Goal: Find specific page/section: Find specific page/section

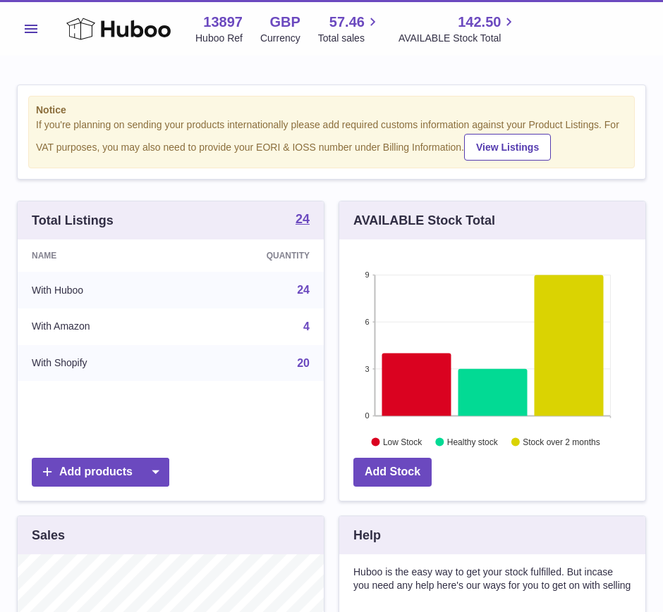
scroll to position [220, 306]
click at [34, 25] on span "Menu" at bounding box center [31, 29] width 13 height 8
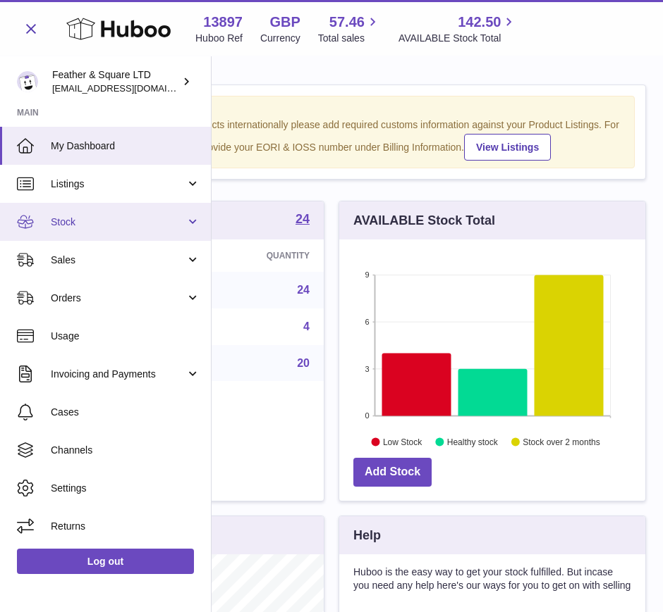
click at [79, 219] on span "Stock" at bounding box center [118, 222] width 135 height 13
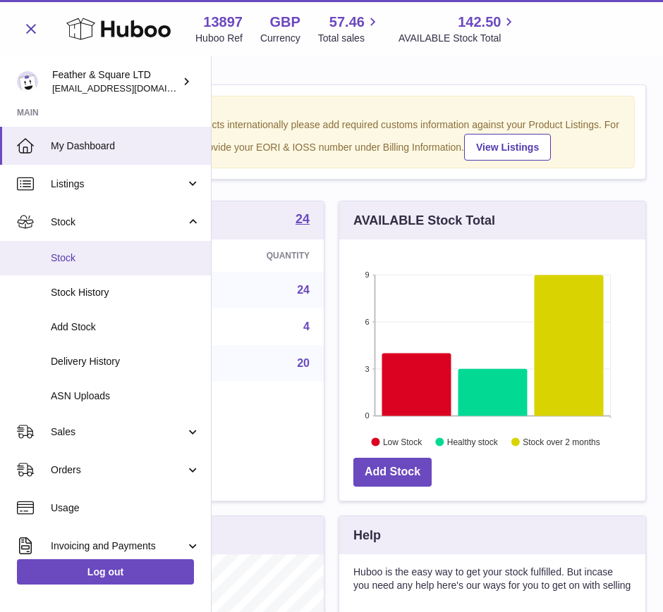
click at [86, 266] on link "Stock" at bounding box center [105, 258] width 211 height 35
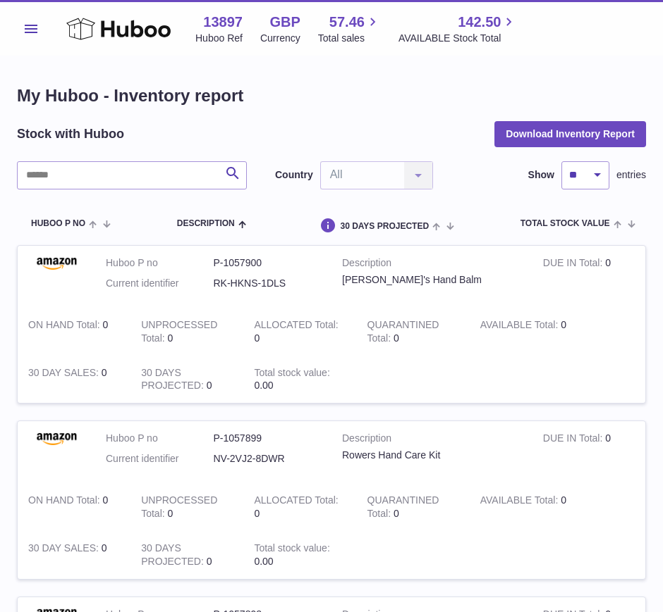
click at [26, 32] on span "Menu" at bounding box center [31, 29] width 13 height 8
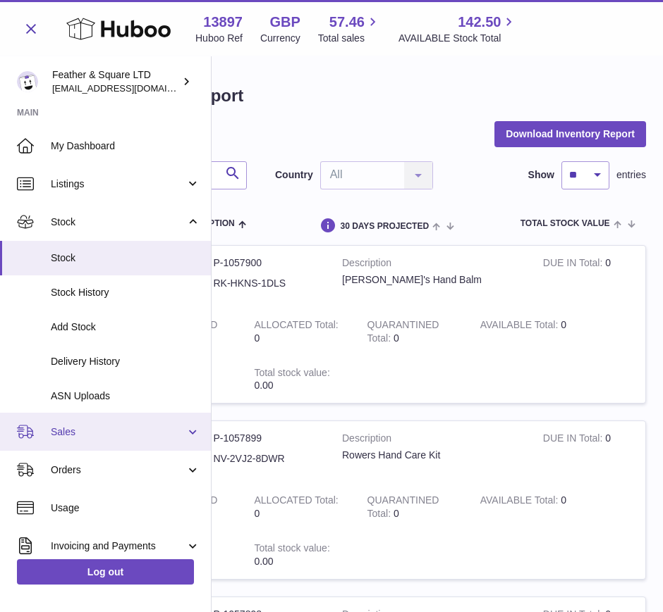
click at [111, 438] on span "Sales" at bounding box center [118, 432] width 135 height 13
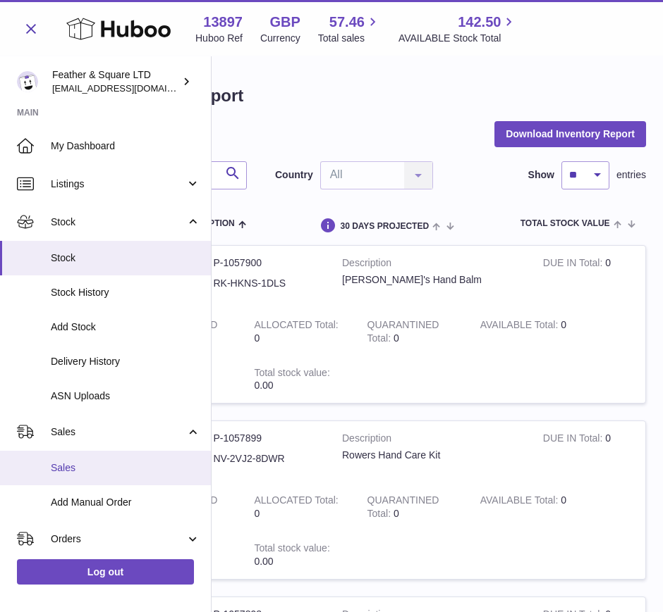
click at [95, 465] on span "Sales" at bounding box center [125, 468] width 149 height 13
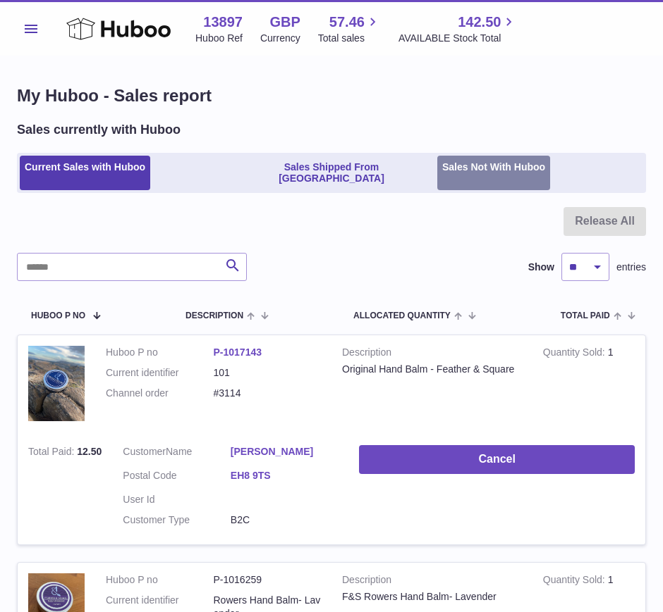
click at [475, 177] on link "Sales Not With Huboo" at bounding box center [493, 173] width 113 height 35
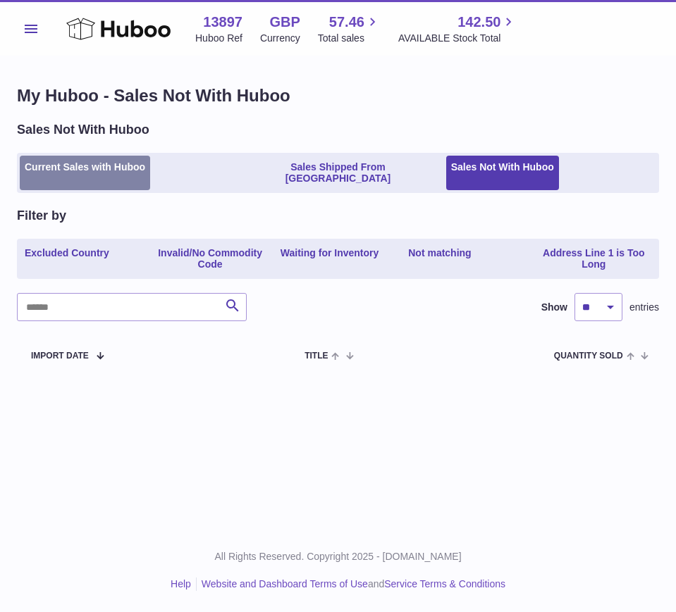
click at [149, 161] on link "Current Sales with Huboo" at bounding box center [85, 173] width 130 height 35
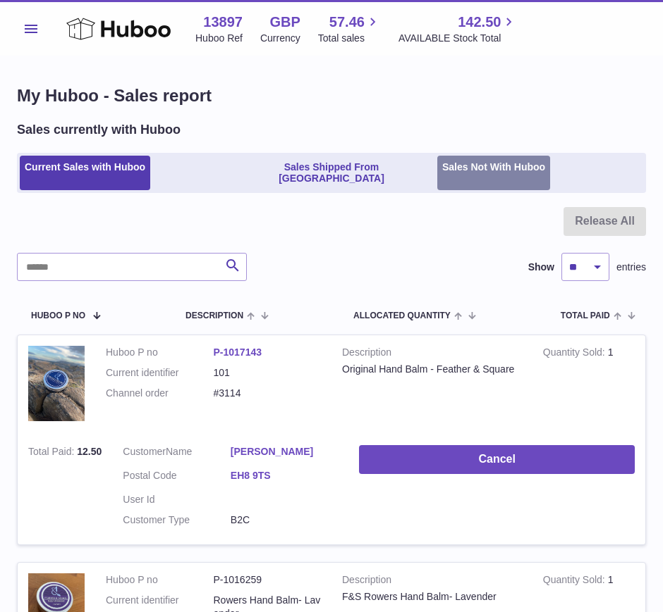
click at [455, 167] on link "Sales Not With Huboo" at bounding box center [493, 173] width 113 height 35
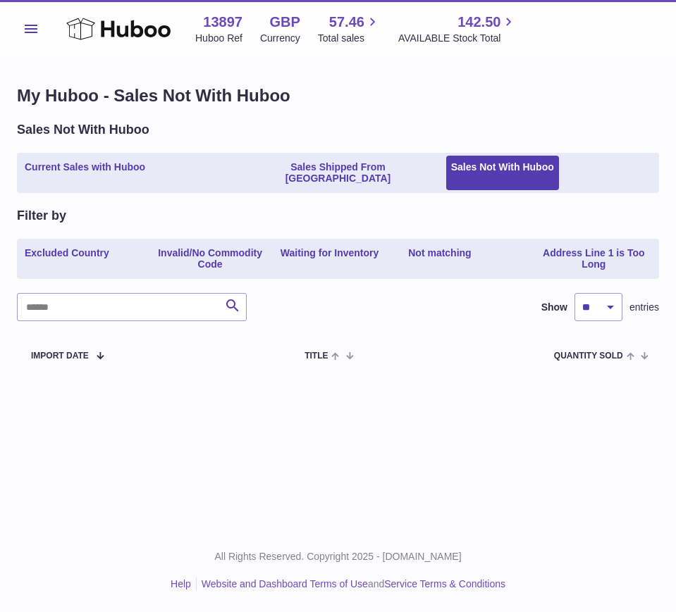
click at [520, 260] on li "Not matching" at bounding box center [465, 259] width 125 height 35
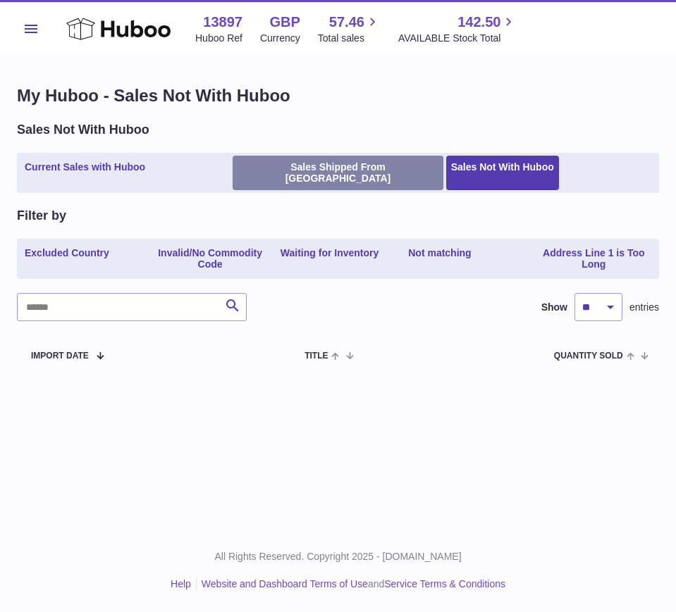
click at [303, 168] on link "Sales Shipped From [GEOGRAPHIC_DATA]" at bounding box center [338, 173] width 210 height 35
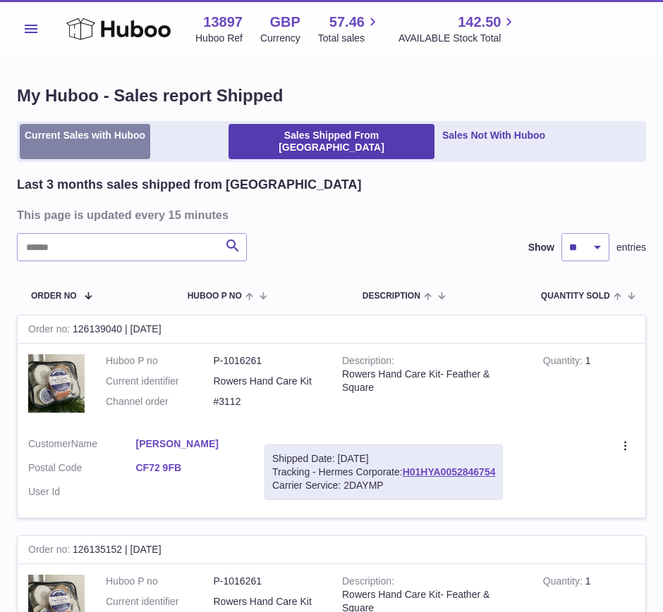
drag, startPoint x: 121, startPoint y: 140, endPoint x: 99, endPoint y: 138, distance: 22.7
click at [99, 138] on link "Current Sales with Huboo" at bounding box center [85, 141] width 130 height 35
